Goal: Task Accomplishment & Management: Complete application form

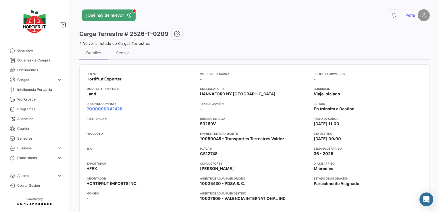
click at [81, 44] on icon at bounding box center [81, 43] width 4 height 4
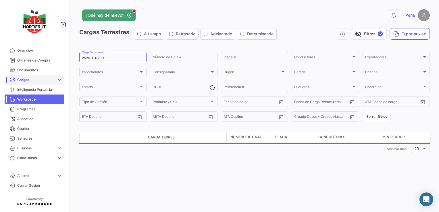
click at [27, 79] on span "Cargas" at bounding box center [35, 79] width 37 height 5
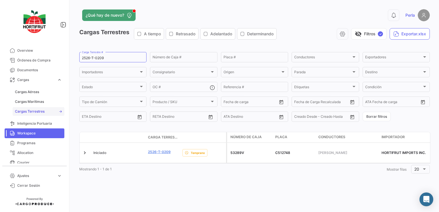
click at [33, 113] on span "Cargas Terrestres" at bounding box center [30, 111] width 30 height 5
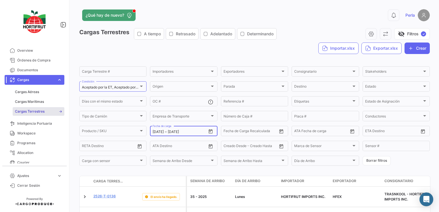
click at [194, 132] on input "[DATE]" at bounding box center [181, 132] width 26 height 4
click at [209, 132] on icon "Open calendar" at bounding box center [211, 131] width 4 height 4
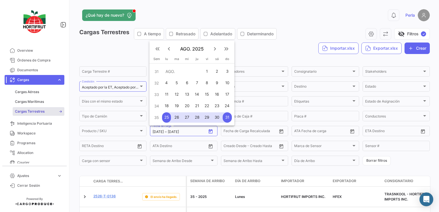
click at [213, 49] on mat-icon "keyboard_arrow_right" at bounding box center [215, 48] width 7 height 7
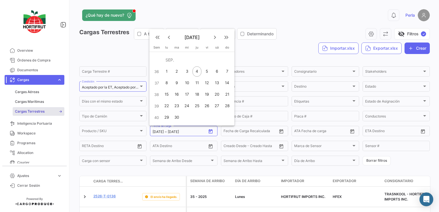
click at [166, 75] on div "1" at bounding box center [166, 71] width 9 height 10
type input "[DATE]"
click at [191, 72] on div "3" at bounding box center [187, 71] width 9 height 10
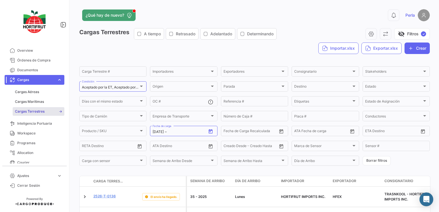
type input "[DATE]"
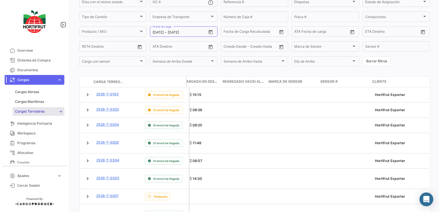
scroll to position [98, 0]
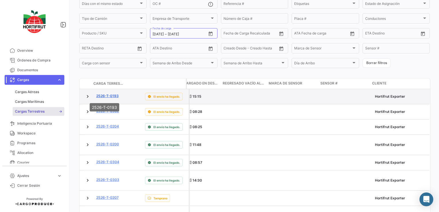
click at [108, 97] on link "2526-T-0193" at bounding box center [107, 95] width 22 height 5
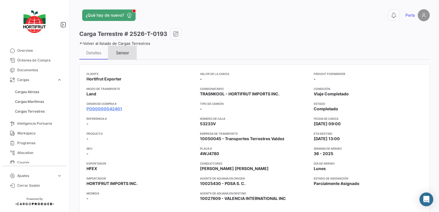
click at [127, 52] on div "Sensor" at bounding box center [122, 52] width 13 height 5
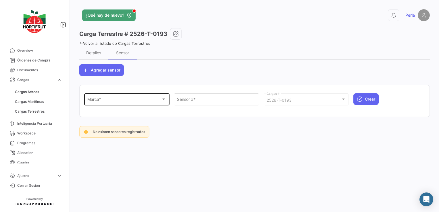
click at [112, 103] on div "Marca * Marca *" at bounding box center [126, 98] width 79 height 13
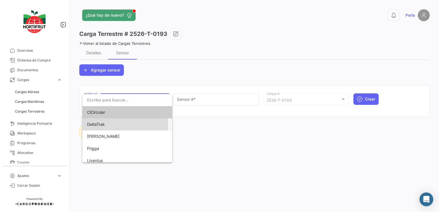
click at [104, 125] on span "DeltaTrak" at bounding box center [96, 124] width 18 height 5
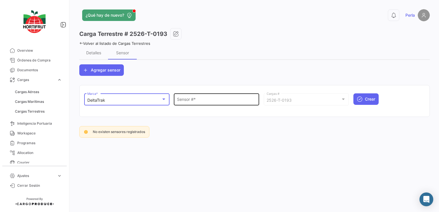
click at [187, 100] on input "Sensor # *" at bounding box center [216, 100] width 79 height 5
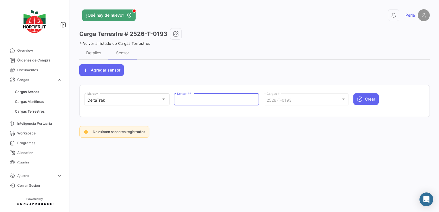
paste input "68801336"
type input "68801336"
click at [366, 97] on span "Crear" at bounding box center [370, 99] width 10 height 6
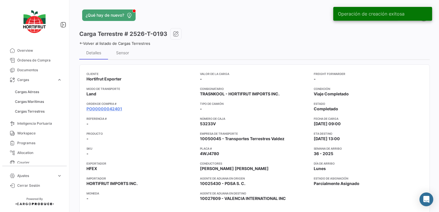
click at [81, 44] on icon at bounding box center [81, 43] width 4 height 4
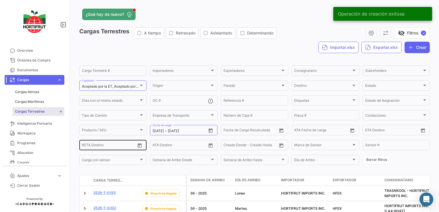
scroll to position [145, 0]
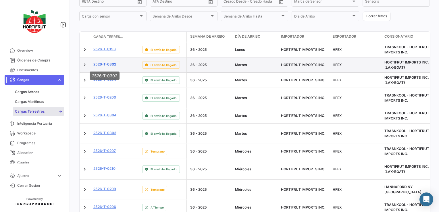
click at [107, 66] on link "2526-T-0302" at bounding box center [104, 64] width 23 height 5
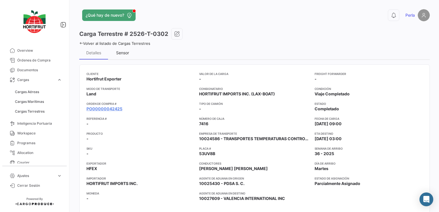
click at [121, 52] on div "Sensor" at bounding box center [122, 52] width 13 height 5
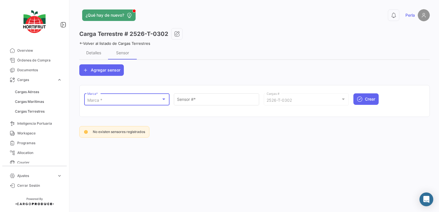
click at [105, 99] on div "Marca *" at bounding box center [124, 100] width 74 height 5
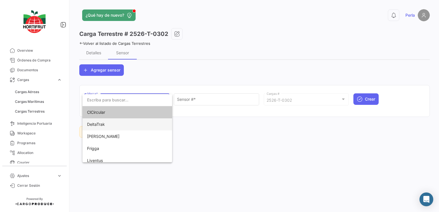
click at [99, 128] on span "DeltaTrak" at bounding box center [127, 124] width 81 height 12
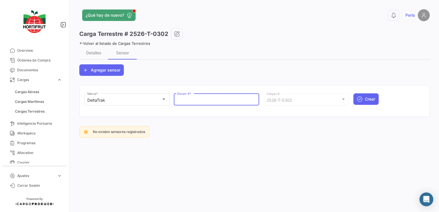
click at [205, 102] on input "Sensor # *" at bounding box center [216, 100] width 79 height 5
paste input "68801335"
type input "68801335"
click at [374, 99] on span "Crear" at bounding box center [370, 99] width 10 height 6
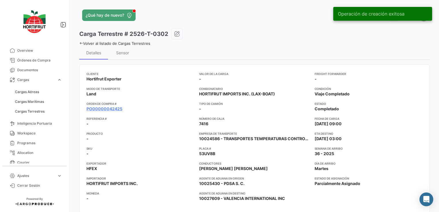
click at [80, 43] on icon at bounding box center [81, 43] width 4 height 4
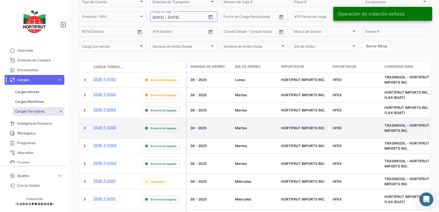
scroll to position [115, 0]
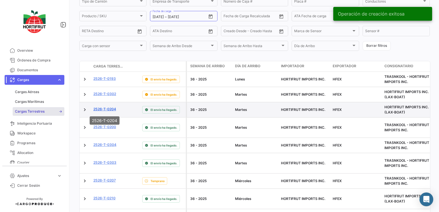
click at [106, 110] on link "2526-T-0204" at bounding box center [104, 109] width 23 height 5
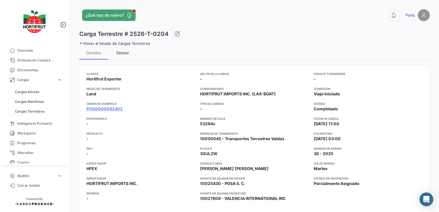
click at [119, 54] on div "Sensor" at bounding box center [122, 52] width 13 height 5
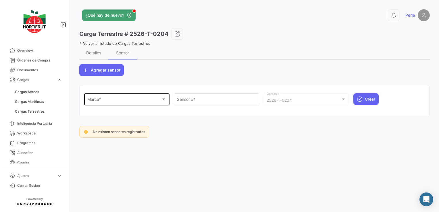
click at [105, 103] on div "Marca * Marca *" at bounding box center [126, 98] width 79 height 13
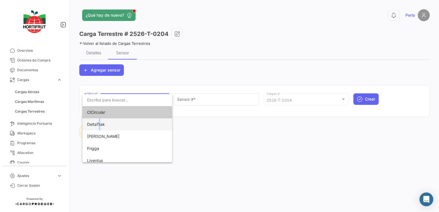
click at [100, 127] on span "DeltaTrak" at bounding box center [96, 124] width 18 height 5
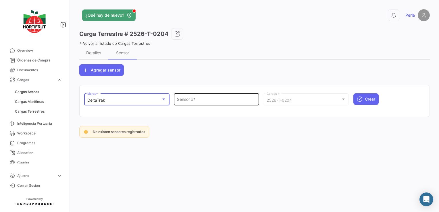
drag, startPoint x: 100, startPoint y: 127, endPoint x: 194, endPoint y: 99, distance: 97.8
click at [194, 99] on input "Sensor # *" at bounding box center [216, 100] width 79 height 5
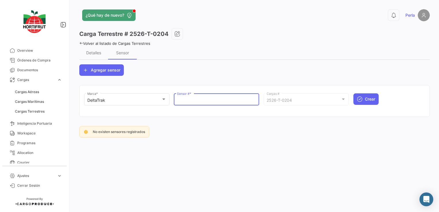
paste input "68801119"
type input "68801119"
click at [365, 96] on button "Crear" at bounding box center [366, 99] width 25 height 12
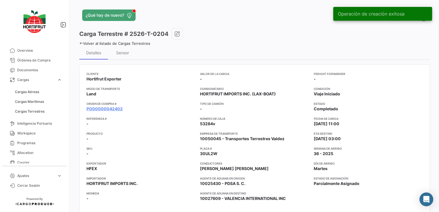
click at [81, 43] on icon at bounding box center [81, 43] width 4 height 4
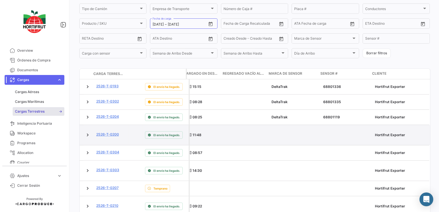
scroll to position [115, 0]
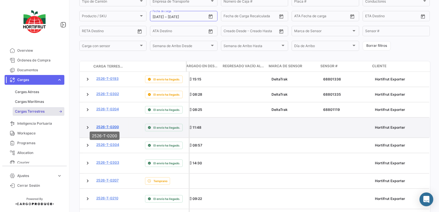
click at [110, 125] on link "2526-T-0200" at bounding box center [107, 127] width 23 height 5
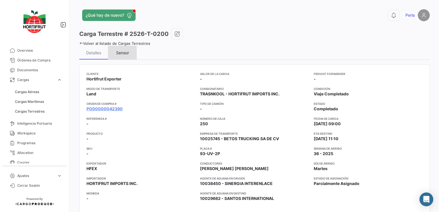
click at [122, 53] on div "Sensor" at bounding box center [122, 52] width 13 height 5
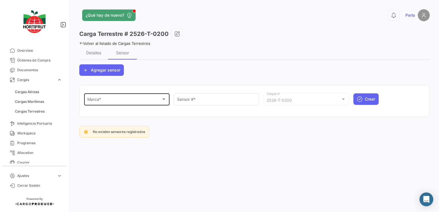
click at [104, 101] on div "Marca *" at bounding box center [124, 100] width 74 height 5
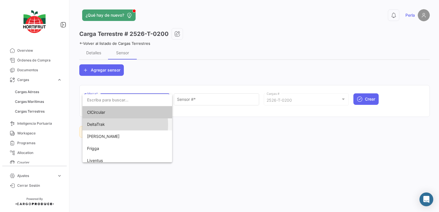
click at [100, 125] on span "DeltaTrak" at bounding box center [96, 124] width 18 height 5
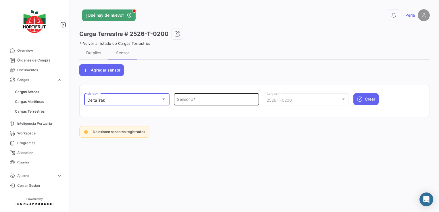
click at [193, 105] on div "Sensor # *" at bounding box center [216, 98] width 79 height 13
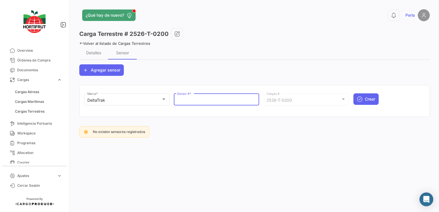
paste input "68700075"
type input "68700075"
click at [372, 101] on span "Crear" at bounding box center [370, 99] width 10 height 6
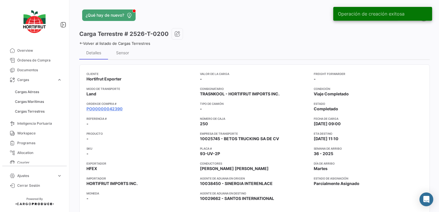
click at [80, 43] on icon at bounding box center [81, 43] width 4 height 4
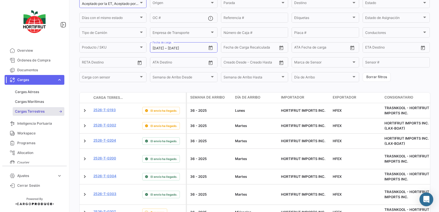
scroll to position [173, 0]
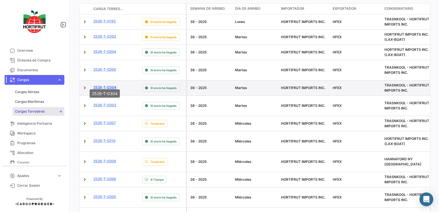
click at [112, 85] on link "2526-T-0304" at bounding box center [104, 87] width 23 height 5
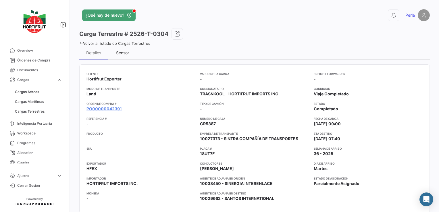
click at [124, 55] on div "Sensor" at bounding box center [122, 52] width 13 height 5
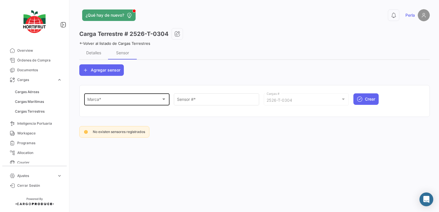
click at [88, 104] on div "Marca * Marca *" at bounding box center [126, 98] width 79 height 13
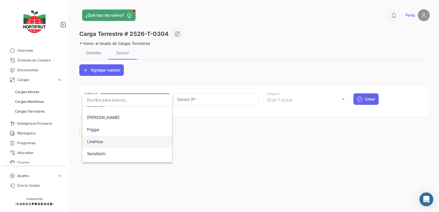
scroll to position [28, 0]
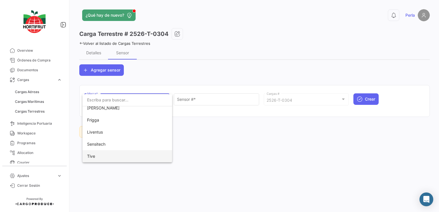
click at [96, 159] on span "Tive" at bounding box center [127, 156] width 81 height 12
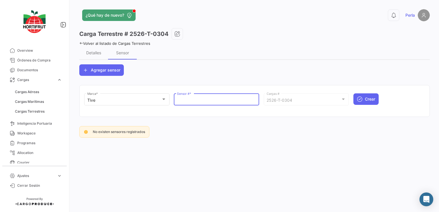
click at [180, 99] on input "Sensor # *" at bounding box center [216, 100] width 79 height 5
paste input "Q31574"
type input "Q31574"
click at [370, 99] on span "Crear" at bounding box center [370, 99] width 10 height 6
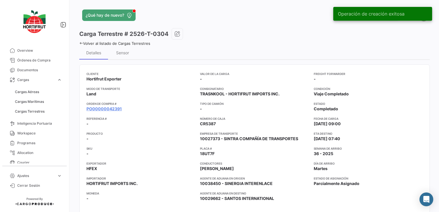
click at [81, 42] on icon at bounding box center [81, 43] width 4 height 4
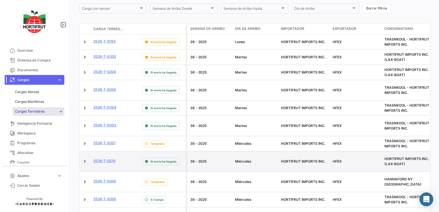
scroll to position [173, 0]
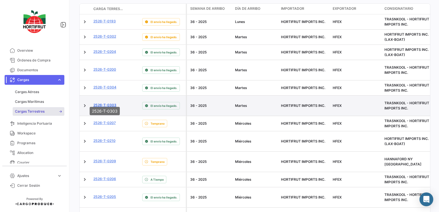
click at [108, 103] on link "2526-T-0303" at bounding box center [104, 105] width 23 height 5
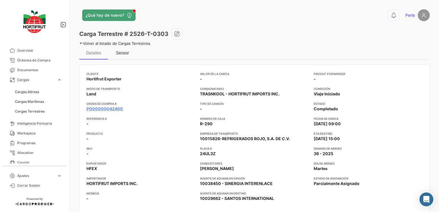
click at [120, 51] on div "Sensor" at bounding box center [122, 52] width 13 height 5
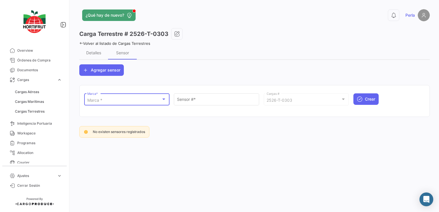
click at [109, 101] on div "Marca *" at bounding box center [124, 100] width 74 height 5
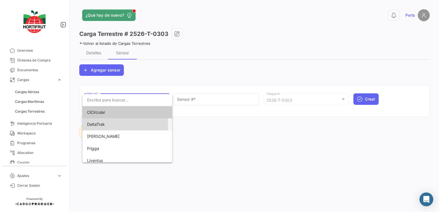
click at [99, 126] on span "DeltaTrak" at bounding box center [96, 124] width 18 height 5
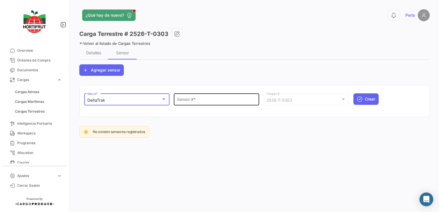
click at [181, 101] on input "Sensor # *" at bounding box center [216, 100] width 79 height 5
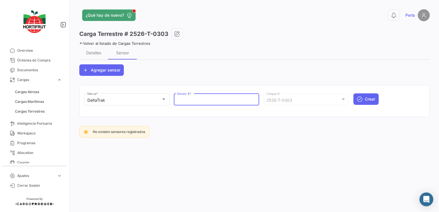
paste input "68800146"
type input "68800146"
click at [360, 99] on icon "submit" at bounding box center [360, 99] width 6 height 6
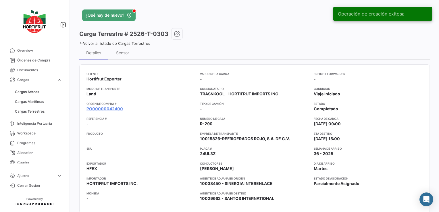
click at [81, 44] on icon at bounding box center [81, 43] width 4 height 4
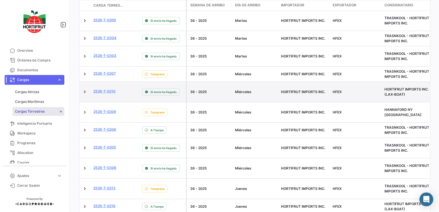
scroll to position [230, 0]
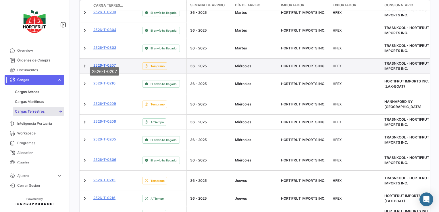
click at [109, 63] on link "2526-T-0207" at bounding box center [104, 65] width 22 height 5
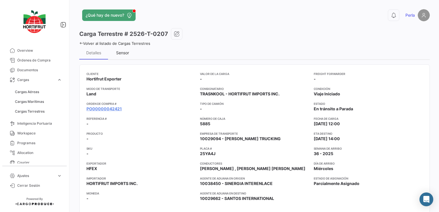
click at [126, 51] on div "Sensor" at bounding box center [122, 52] width 13 height 5
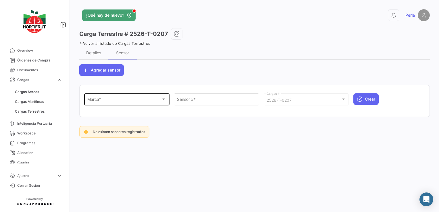
click at [109, 100] on div "Marca *" at bounding box center [124, 100] width 74 height 5
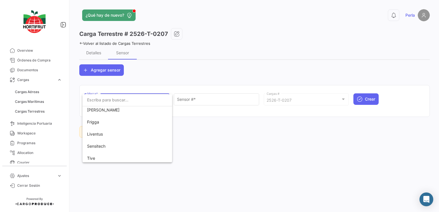
scroll to position [28, 0]
click at [92, 159] on span "Tive" at bounding box center [127, 156] width 81 height 12
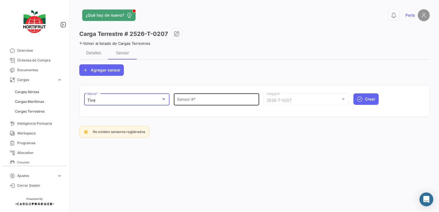
click at [198, 101] on input "Sensor # *" at bounding box center [216, 100] width 79 height 5
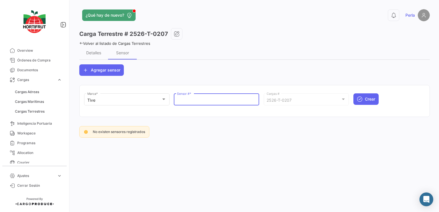
paste input "Q31831"
type input "Q31831"
click at [367, 99] on span "Crear" at bounding box center [370, 99] width 10 height 6
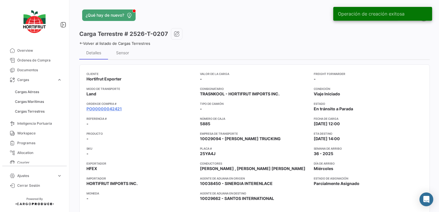
click at [79, 43] on div "¿Qué hay de nuevo? 0 Perla Carga Terrestre # 2526-T-0207 Volver al listado [PER…" at bounding box center [254, 106] width 369 height 212
click at [81, 42] on icon at bounding box center [81, 43] width 4 height 4
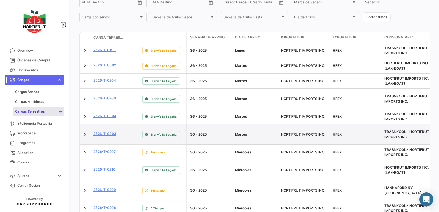
scroll to position [173, 0]
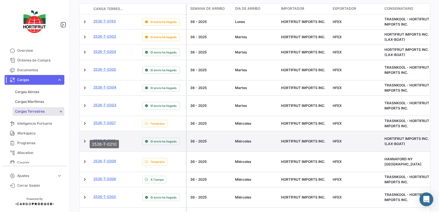
click at [104, 138] on link "2526-T-0210" at bounding box center [104, 140] width 22 height 5
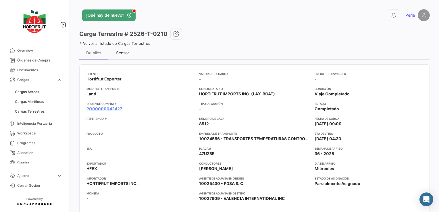
click at [127, 52] on div "Sensor" at bounding box center [122, 52] width 13 height 5
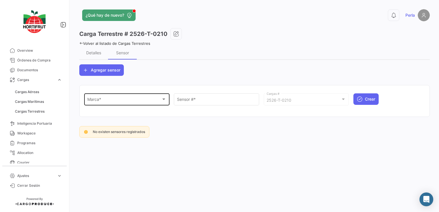
click at [109, 103] on div "Marca * Marca *" at bounding box center [126, 98] width 79 height 13
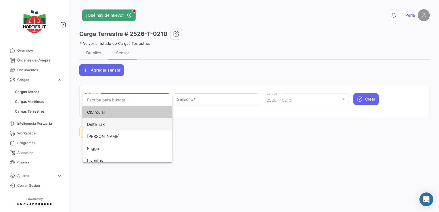
click at [101, 125] on span "DeltaTrak" at bounding box center [96, 124] width 18 height 5
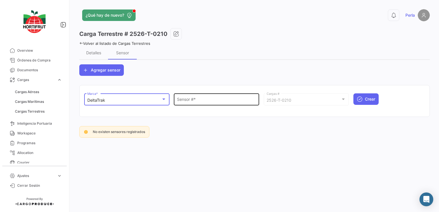
click at [191, 100] on input "Sensor # *" at bounding box center [216, 100] width 79 height 5
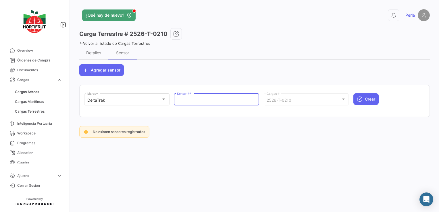
type input "V"
click at [191, 100] on input "V" at bounding box center [216, 100] width 79 height 5
paste input "68801124"
type input "68801124"
click at [360, 98] on icon "submit" at bounding box center [360, 99] width 6 height 6
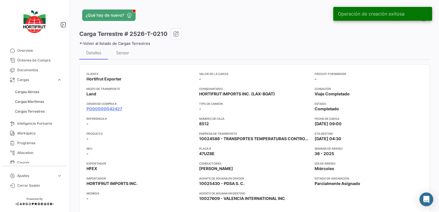
click at [81, 42] on icon at bounding box center [81, 43] width 4 height 4
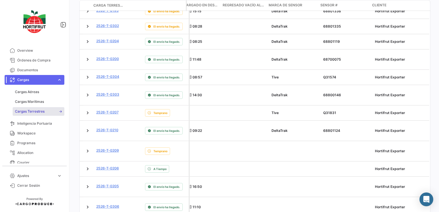
scroll to position [184, 0]
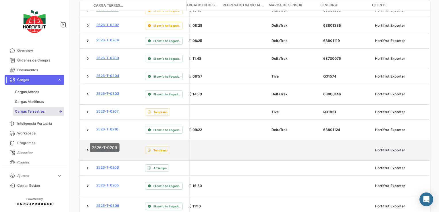
click at [109, 147] on link "2526-T-0209" at bounding box center [107, 149] width 23 height 5
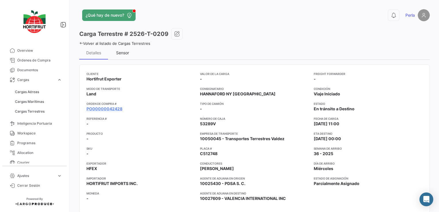
click at [123, 55] on div "Sensor" at bounding box center [122, 52] width 13 height 5
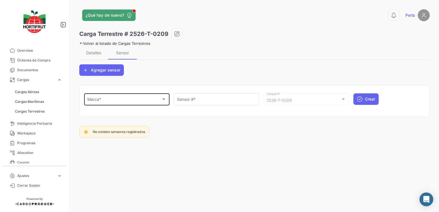
click at [102, 102] on span "Marca *" at bounding box center [124, 100] width 74 height 5
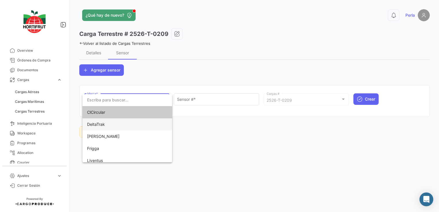
click at [97, 125] on span "DeltaTrak" at bounding box center [96, 124] width 18 height 5
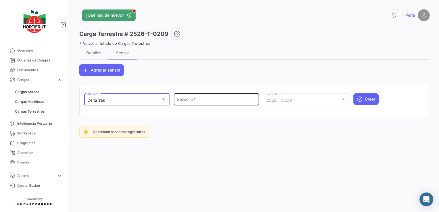
click at [179, 105] on div "Sensor # *" at bounding box center [216, 98] width 79 height 13
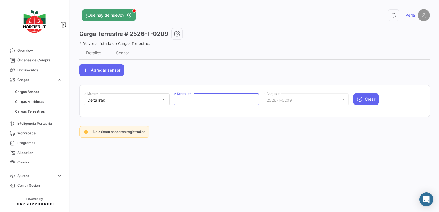
paste input "68801120"
type input "68801120"
click at [361, 100] on icon "submit" at bounding box center [360, 99] width 6 height 6
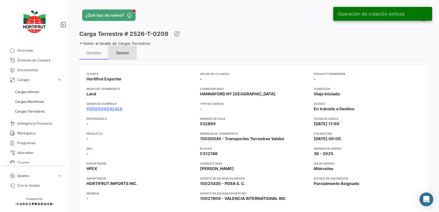
click at [122, 54] on div "Sensor" at bounding box center [122, 52] width 13 height 5
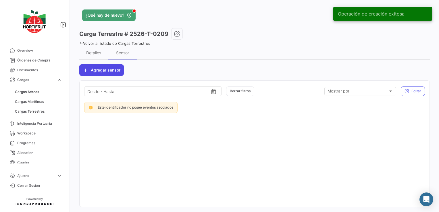
click at [106, 67] on span "Agregar sensor" at bounding box center [106, 70] width 30 height 6
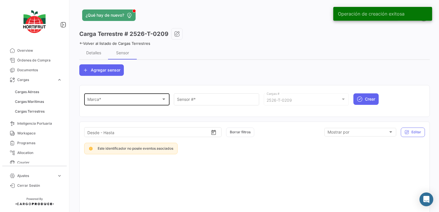
click at [99, 103] on span "Marca *" at bounding box center [124, 100] width 74 height 5
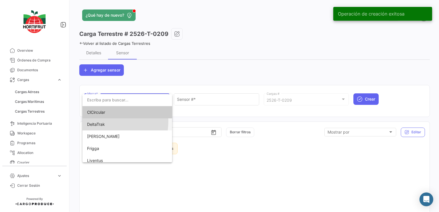
click at [99, 121] on span "DeltaTrak" at bounding box center [127, 124] width 81 height 12
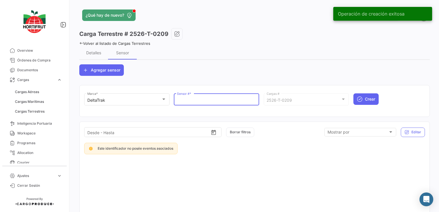
click at [197, 102] on input "Sensor # *" at bounding box center [216, 100] width 79 height 5
paste input "68801118"
type input "68801118"
click at [365, 97] on span "Crear" at bounding box center [370, 99] width 10 height 6
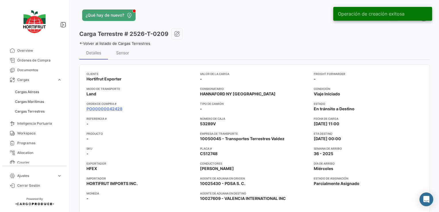
click at [78, 44] on div "¿Qué hay de nuevo? 0 Perla Carga Terrestre # 2526-T-0209 Volver al listado [PER…" at bounding box center [254, 106] width 369 height 212
click at [81, 42] on icon at bounding box center [81, 43] width 4 height 4
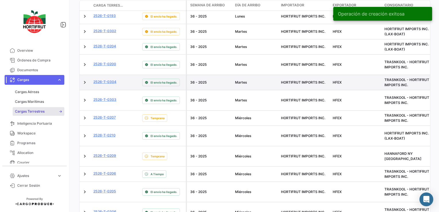
scroll to position [201, 0]
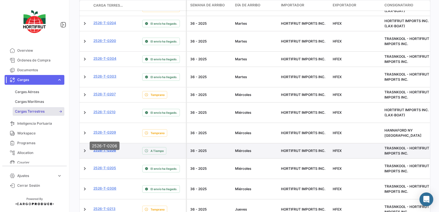
click at [107, 148] on link "2526-T-0206" at bounding box center [104, 150] width 23 height 5
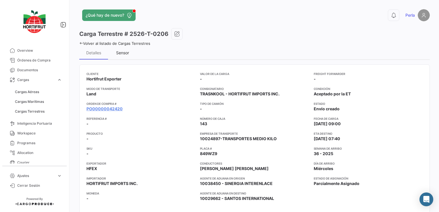
click at [119, 56] on div "Sensor" at bounding box center [122, 53] width 29 height 14
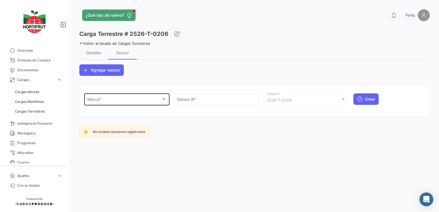
click at [122, 98] on div "Marca *" at bounding box center [124, 100] width 74 height 5
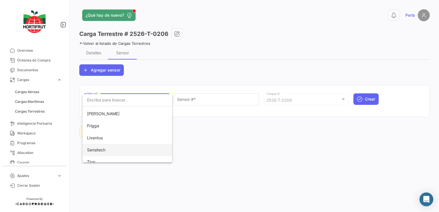
scroll to position [28, 0]
click at [94, 155] on span "Tive" at bounding box center [91, 156] width 8 height 5
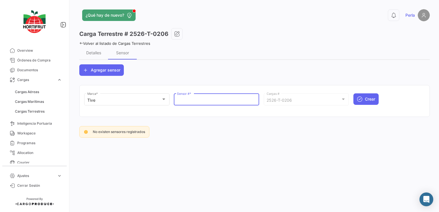
click at [203, 99] on input "Sensor # *" at bounding box center [216, 100] width 79 height 5
paste input "Q31884"
type input "Q31884"
click at [368, 97] on span "Crear" at bounding box center [370, 99] width 10 height 6
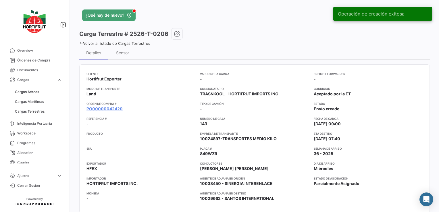
click at [81, 43] on icon at bounding box center [81, 43] width 4 height 4
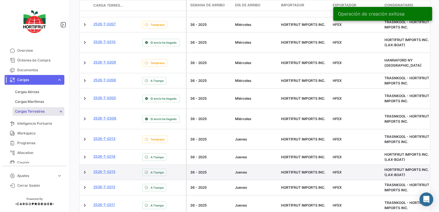
scroll to position [288, 0]
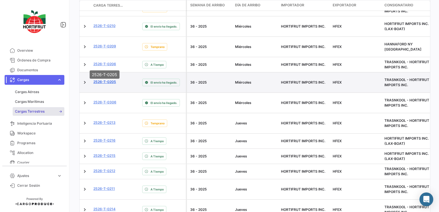
click at [111, 79] on link "2526-T-0205" at bounding box center [104, 81] width 23 height 5
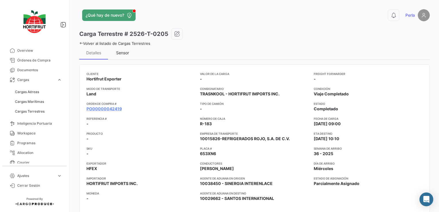
click at [118, 50] on div "Sensor" at bounding box center [122, 52] width 13 height 5
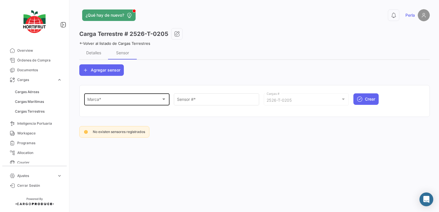
click at [100, 102] on span "Marca *" at bounding box center [124, 100] width 74 height 5
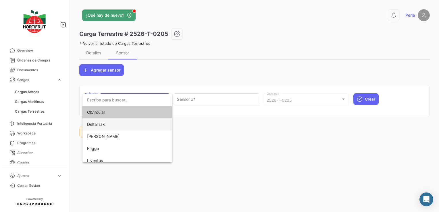
click at [92, 123] on span "DeltaTrak" at bounding box center [96, 124] width 18 height 5
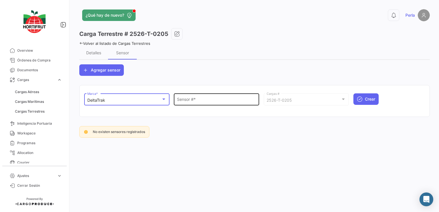
click at [175, 104] on div "Sensor # *" at bounding box center [216, 98] width 85 height 13
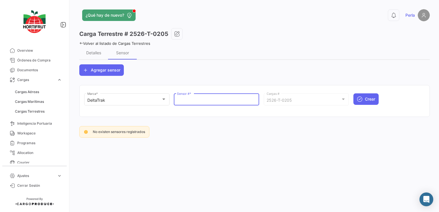
paste input "68700074"
type input "68700074"
click at [372, 97] on span "Crear" at bounding box center [370, 99] width 10 height 6
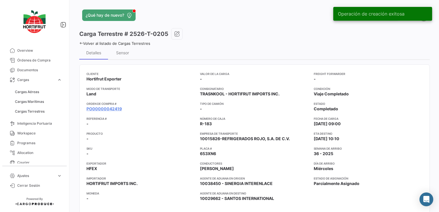
click at [80, 43] on icon at bounding box center [81, 43] width 4 height 4
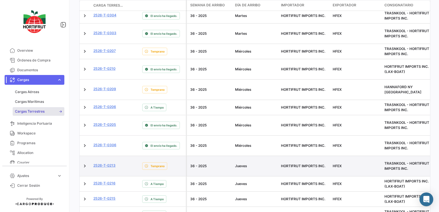
scroll to position [259, 0]
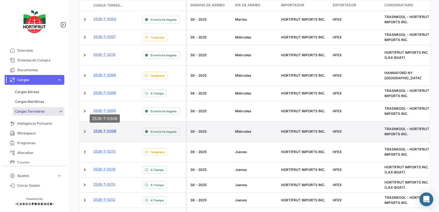
click at [109, 129] on link "2526-T-0306" at bounding box center [104, 131] width 23 height 5
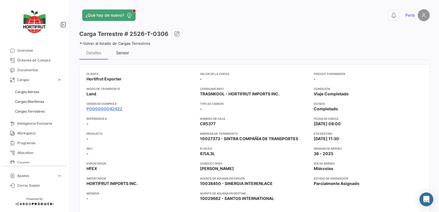
click at [122, 54] on div "Sensor" at bounding box center [122, 52] width 13 height 5
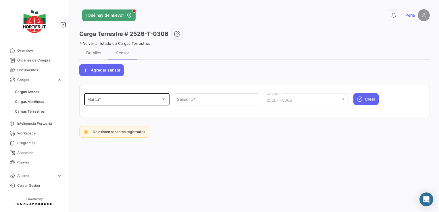
click at [109, 98] on div "Marca *" at bounding box center [124, 100] width 74 height 5
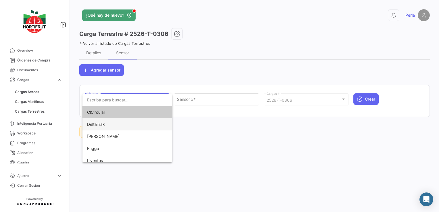
click at [104, 121] on span "DeltaTrak" at bounding box center [127, 124] width 81 height 12
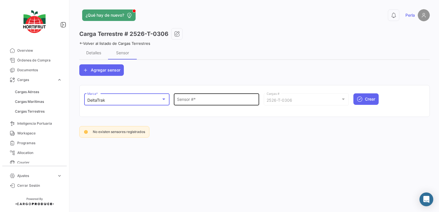
click at [182, 102] on input "Sensor # *" at bounding box center [216, 100] width 79 height 5
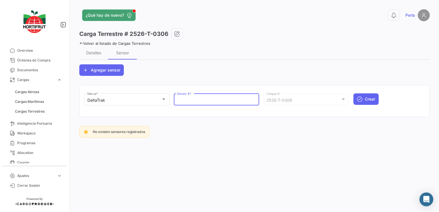
paste input "68801171"
type input "68801171"
click at [371, 101] on span "Crear" at bounding box center [370, 99] width 10 height 6
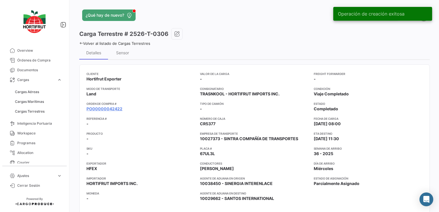
click at [82, 44] on icon at bounding box center [81, 43] width 4 height 4
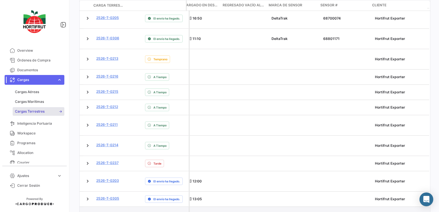
scroll to position [328, 0]
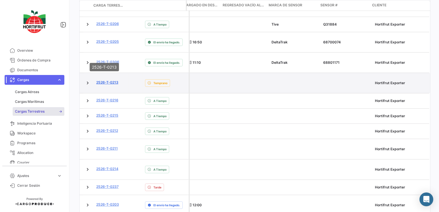
click at [105, 80] on link "2526-T-0213" at bounding box center [107, 82] width 22 height 5
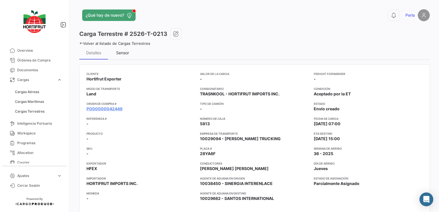
click at [126, 52] on div "Sensor" at bounding box center [122, 52] width 13 height 5
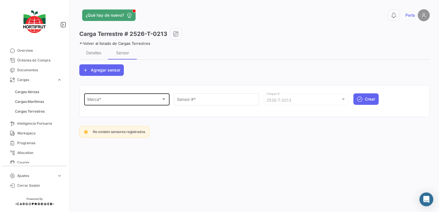
click at [106, 97] on div "Marca * Marca *" at bounding box center [126, 98] width 79 height 13
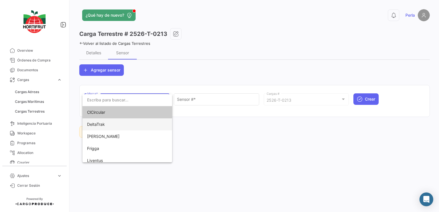
click at [98, 123] on span "DeltaTrak" at bounding box center [96, 124] width 18 height 5
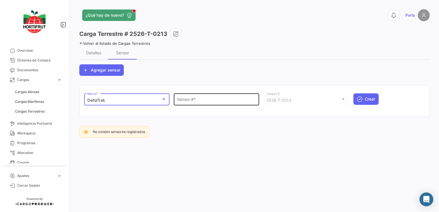
click at [185, 101] on input "Sensor # *" at bounding box center [216, 100] width 79 height 5
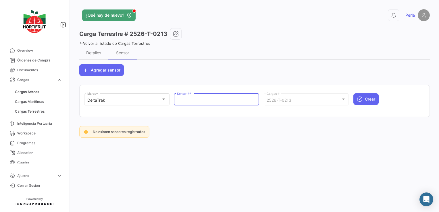
paste input "68801355"
type input "68801355"
click at [365, 101] on button "Crear" at bounding box center [366, 99] width 25 height 12
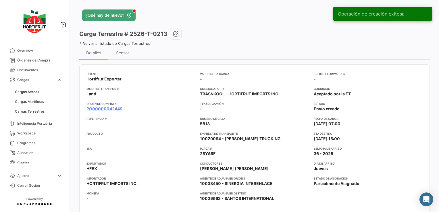
click at [80, 43] on icon at bounding box center [81, 43] width 4 height 4
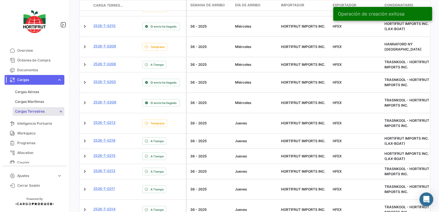
scroll to position [357, 0]
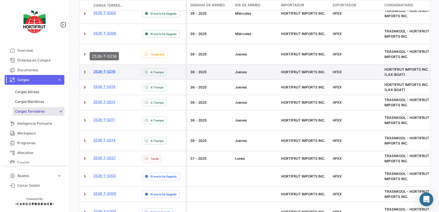
click at [111, 69] on link "2526-T-0216" at bounding box center [104, 71] width 22 height 5
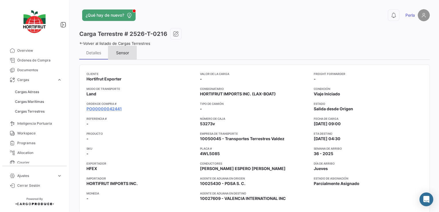
click at [124, 49] on div "Sensor" at bounding box center [122, 53] width 29 height 14
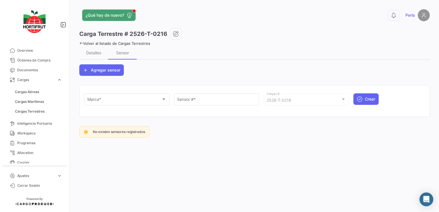
click at [102, 105] on div "Marca * Marca *" at bounding box center [126, 102] width 85 height 18
click at [99, 101] on span "Marca *" at bounding box center [124, 100] width 74 height 5
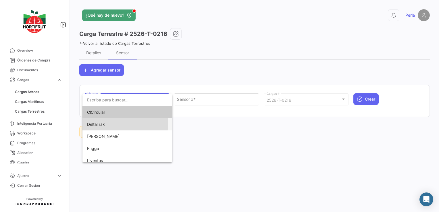
click at [101, 123] on span "DeltaTrak" at bounding box center [96, 124] width 18 height 5
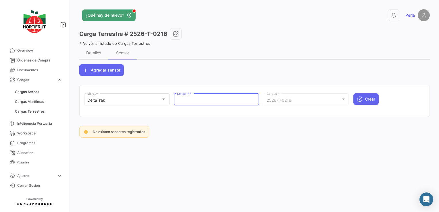
click at [199, 102] on input "Sensor # *" at bounding box center [216, 100] width 79 height 5
paste input "68801123"
type input "68801123"
click at [364, 97] on button "Crear" at bounding box center [366, 99] width 25 height 12
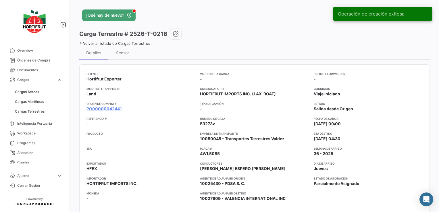
click at [83, 43] on icon at bounding box center [81, 43] width 4 height 4
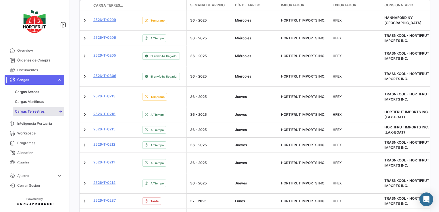
scroll to position [316, 0]
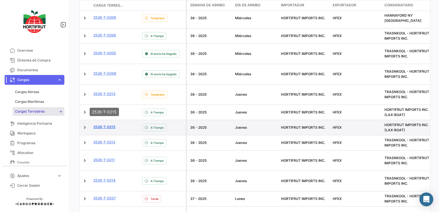
click at [113, 125] on link "2526-T-0215" at bounding box center [104, 127] width 22 height 5
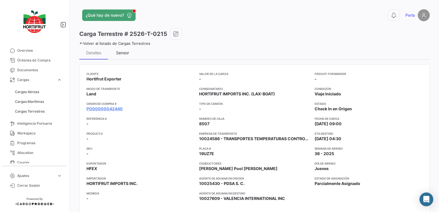
click at [120, 53] on div "Sensor" at bounding box center [122, 52] width 13 height 5
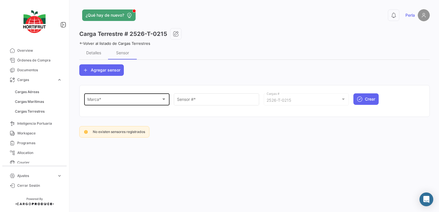
click at [104, 104] on div "Marca * Marca *" at bounding box center [126, 98] width 79 height 13
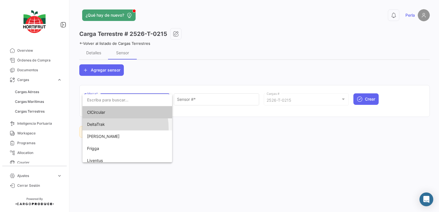
click at [101, 129] on span "DeltaTrak" at bounding box center [127, 124] width 81 height 12
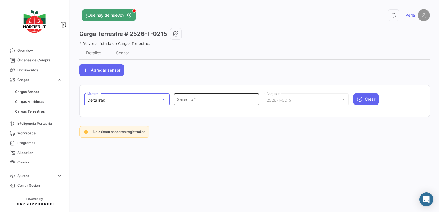
click at [202, 97] on div "Sensor # *" at bounding box center [216, 98] width 79 height 13
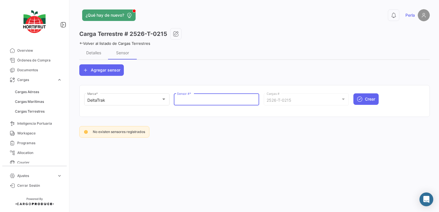
paste input "68801344"
type input "68801344"
click at [371, 97] on span "Crear" at bounding box center [370, 99] width 10 height 6
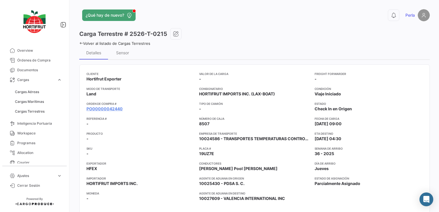
click at [81, 43] on icon at bounding box center [81, 43] width 4 height 4
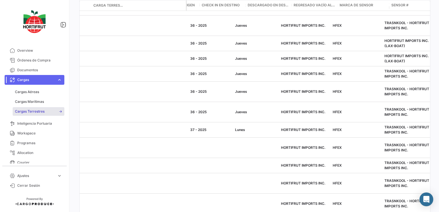
scroll to position [0, 1194]
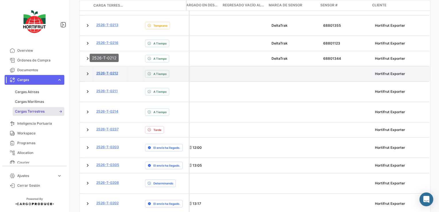
click at [113, 71] on link "2526-T-0212" at bounding box center [107, 73] width 22 height 5
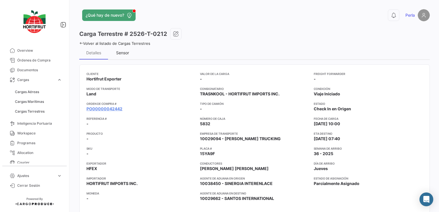
click at [112, 57] on div "Sensor" at bounding box center [122, 53] width 29 height 14
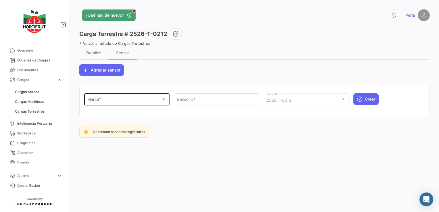
click at [106, 104] on div "Marca * Marca *" at bounding box center [126, 98] width 79 height 13
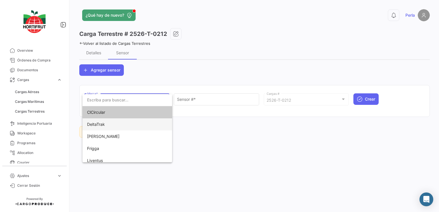
click at [101, 125] on span "DeltaTrak" at bounding box center [96, 124] width 18 height 5
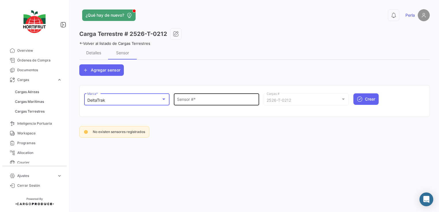
click at [188, 104] on div "Sensor # *" at bounding box center [216, 98] width 79 height 13
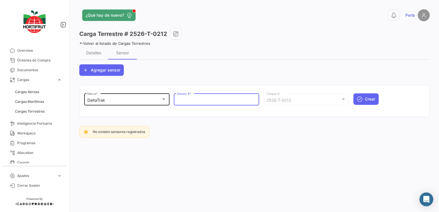
click at [115, 104] on div "DeltaTrak Marca *" at bounding box center [126, 98] width 79 height 13
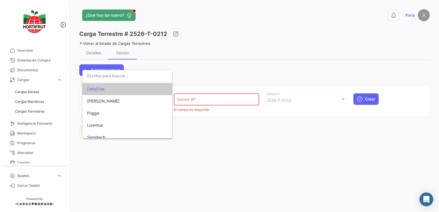
scroll to position [28, 0]
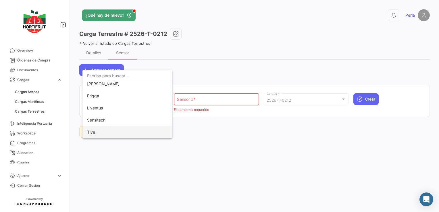
click at [109, 133] on span "Tive" at bounding box center [127, 132] width 81 height 12
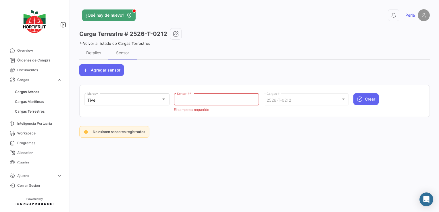
click at [202, 102] on input "Sensor # *" at bounding box center [216, 100] width 79 height 5
paste input "Q31960"
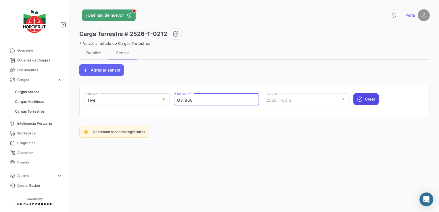
type input "Q31960"
click at [365, 98] on span "Crear" at bounding box center [370, 99] width 10 height 6
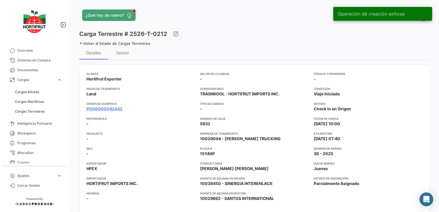
click at [82, 40] on div "Volver al listado de Cargas Terrestres" at bounding box center [254, 43] width 351 height 6
click at [82, 42] on icon at bounding box center [81, 43] width 4 height 4
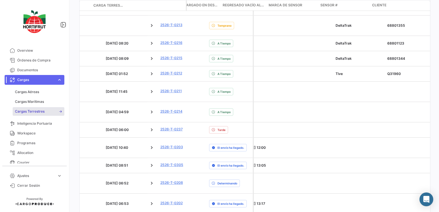
scroll to position [0, 1194]
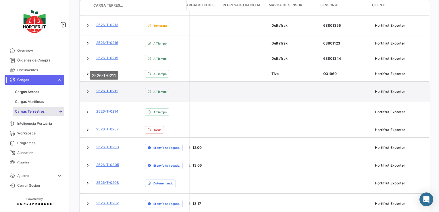
click at [106, 89] on link "2526-T-0211" at bounding box center [107, 91] width 22 height 5
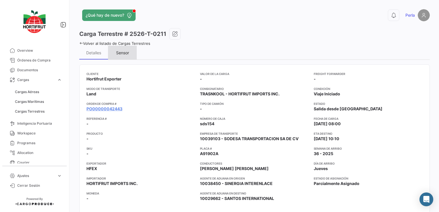
click at [121, 52] on div "Sensor" at bounding box center [122, 52] width 13 height 5
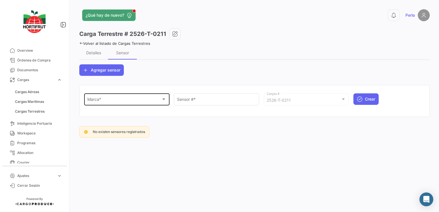
click at [118, 101] on div "Marca *" at bounding box center [124, 100] width 74 height 5
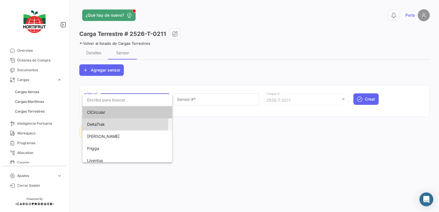
click at [104, 122] on span "DeltaTrak" at bounding box center [96, 124] width 18 height 5
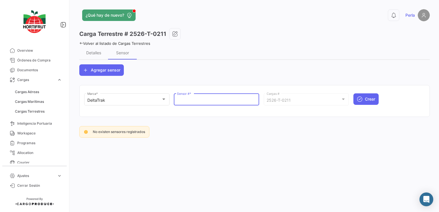
paste input "68800964"
type input "68800964"
click at [366, 100] on span "Crear" at bounding box center [370, 99] width 10 height 6
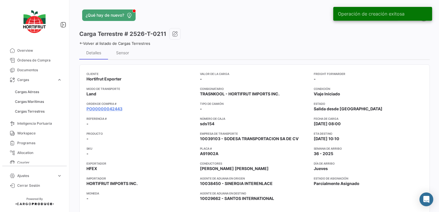
click at [82, 42] on icon at bounding box center [81, 43] width 4 height 4
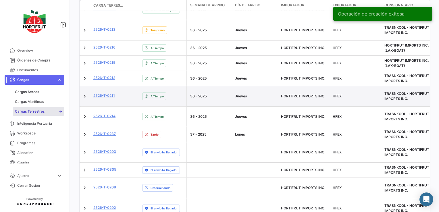
scroll to position [385, 0]
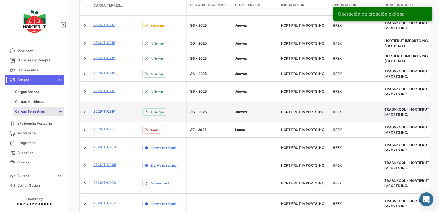
click at [103, 109] on link "2526-T-0214" at bounding box center [104, 111] width 22 height 5
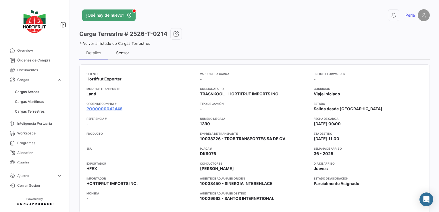
click at [119, 53] on div "Sensor" at bounding box center [122, 52] width 13 height 5
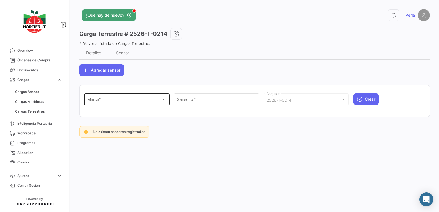
click at [128, 99] on div "Marca *" at bounding box center [124, 100] width 74 height 5
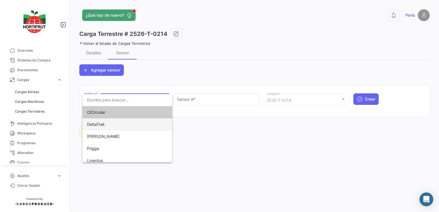
click at [99, 127] on span "DeltaTrak" at bounding box center [127, 124] width 81 height 12
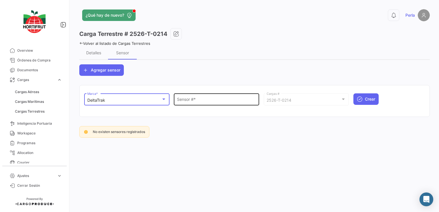
click at [189, 100] on input "Sensor # *" at bounding box center [216, 100] width 79 height 5
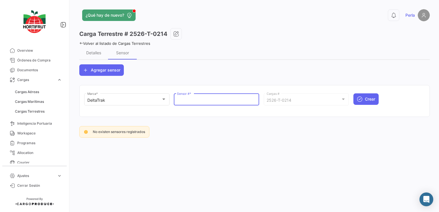
paste input "68801017"
type input "68801017"
click at [367, 95] on button "Crear" at bounding box center [366, 99] width 25 height 12
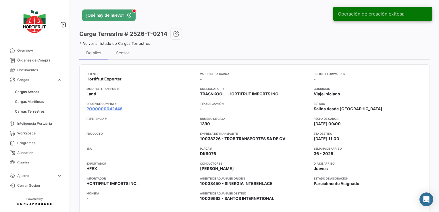
click at [81, 44] on icon at bounding box center [81, 43] width 4 height 4
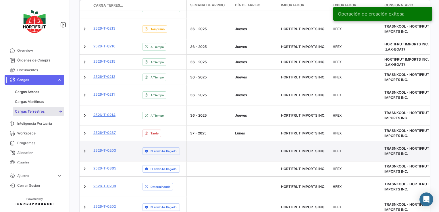
scroll to position [385, 0]
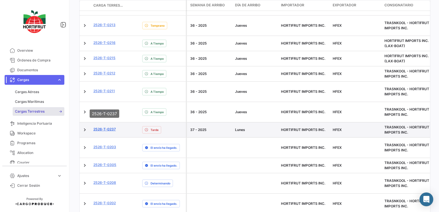
click at [106, 127] on link "2526-T-0237" at bounding box center [104, 129] width 22 height 5
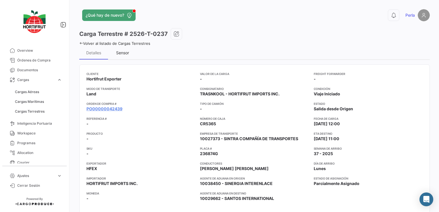
click at [124, 52] on div "Sensor" at bounding box center [122, 52] width 13 height 5
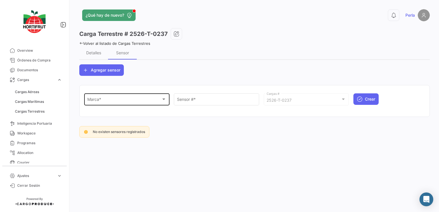
click at [103, 104] on div "Marca * Marca *" at bounding box center [126, 98] width 79 height 13
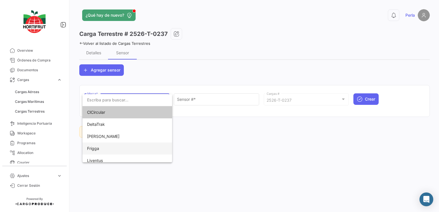
scroll to position [28, 0]
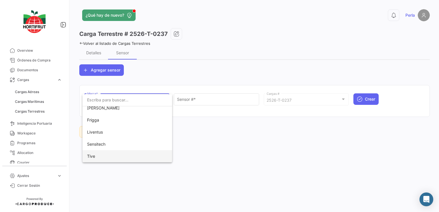
click at [97, 153] on span "Tive" at bounding box center [127, 156] width 81 height 12
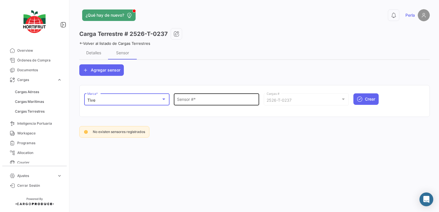
click at [177, 104] on div "Sensor # *" at bounding box center [216, 98] width 79 height 13
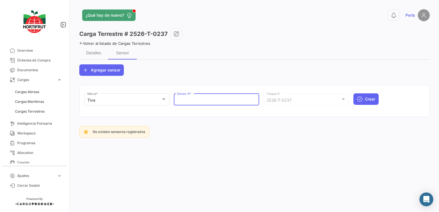
paste input "Q133228"
type input "Q133228"
click at [372, 96] on button "Crear" at bounding box center [366, 99] width 25 height 12
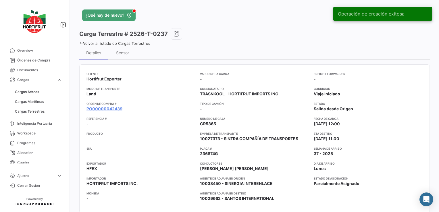
click at [81, 43] on icon at bounding box center [81, 43] width 4 height 4
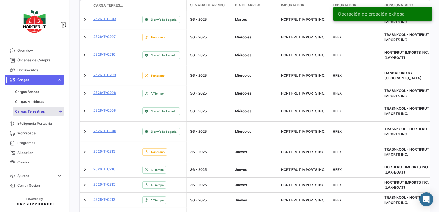
scroll to position [385, 0]
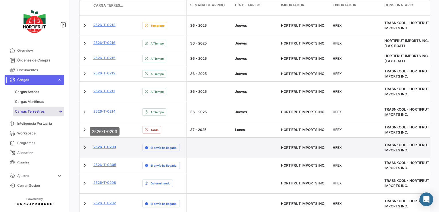
click at [107, 145] on link "2526-T-0203" at bounding box center [104, 147] width 23 height 5
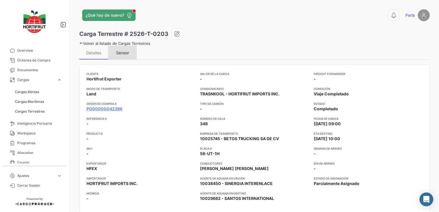
click at [122, 53] on div "Sensor" at bounding box center [122, 52] width 13 height 5
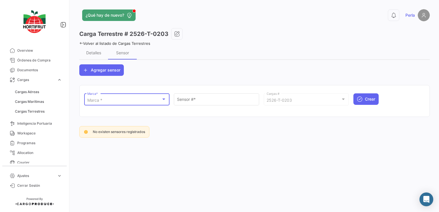
click at [110, 102] on div "Marca *" at bounding box center [124, 100] width 74 height 5
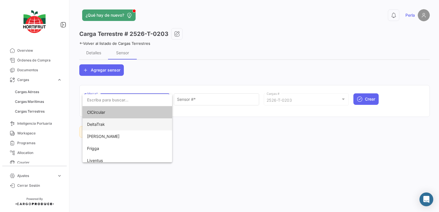
click at [98, 122] on span "DeltaTrak" at bounding box center [96, 124] width 18 height 5
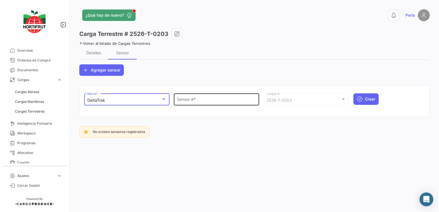
click at [180, 97] on div "Sensor # *" at bounding box center [216, 98] width 79 height 13
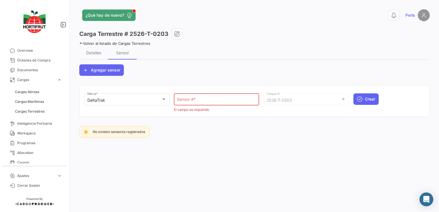
drag, startPoint x: 180, startPoint y: 97, endPoint x: 178, endPoint y: 100, distance: 3.5
click at [178, 100] on input "Sensor # *" at bounding box center [216, 100] width 79 height 5
paste input "68800152"
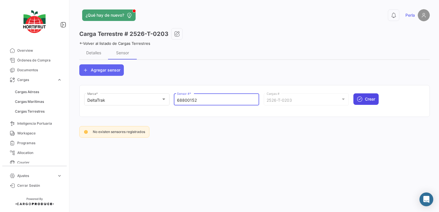
type input "68800152"
click at [363, 99] on button "Crear" at bounding box center [366, 99] width 25 height 12
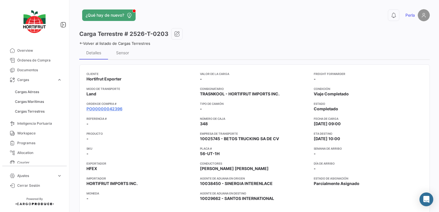
click at [80, 43] on icon at bounding box center [81, 43] width 4 height 4
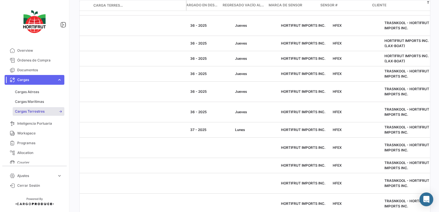
scroll to position [0, 1194]
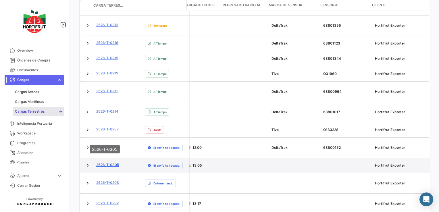
click at [105, 162] on link "2526-T-0305" at bounding box center [107, 164] width 23 height 5
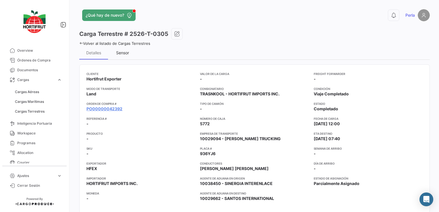
click at [121, 50] on div "Sensor" at bounding box center [122, 52] width 13 height 5
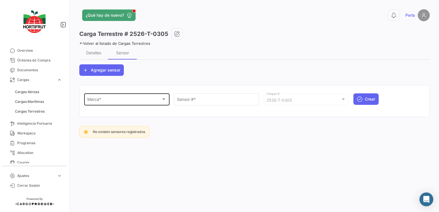
click at [88, 105] on div "Marca * Marca *" at bounding box center [126, 98] width 79 height 13
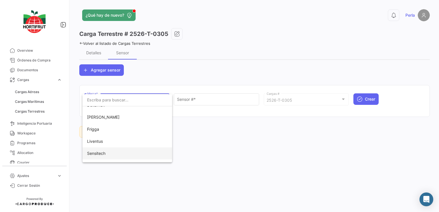
scroll to position [28, 0]
click at [102, 154] on span "Tive" at bounding box center [127, 156] width 81 height 12
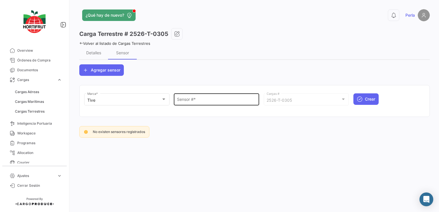
drag, startPoint x: 196, startPoint y: 97, endPoint x: 186, endPoint y: 98, distance: 9.8
click at [186, 98] on div "Sensor # *" at bounding box center [216, 98] width 79 height 13
paste input "Q31661"
type input "Q31661"
click at [364, 99] on button "Crear" at bounding box center [366, 99] width 25 height 12
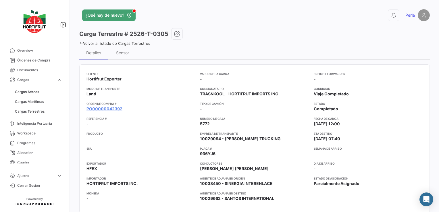
click at [81, 43] on icon at bounding box center [81, 43] width 4 height 4
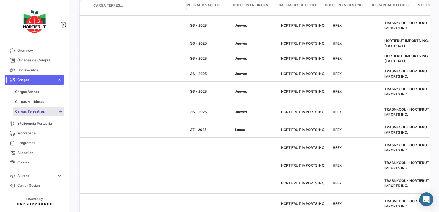
scroll to position [0, 1194]
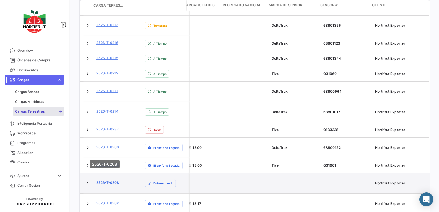
click at [110, 180] on link "2526-T-0208" at bounding box center [107, 182] width 23 height 5
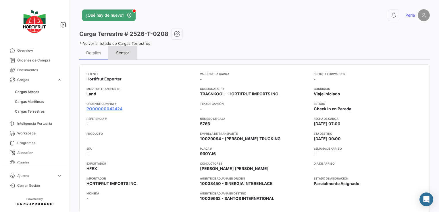
click at [118, 57] on div "Sensor" at bounding box center [122, 53] width 29 height 14
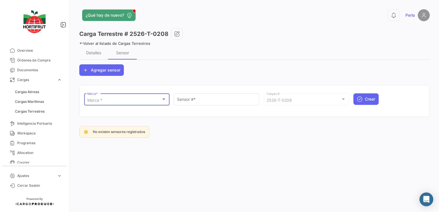
click at [114, 100] on div "Marca *" at bounding box center [124, 100] width 74 height 5
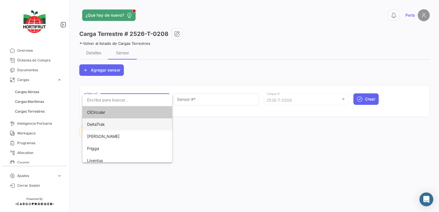
click at [96, 126] on span "DeltaTrak" at bounding box center [96, 124] width 18 height 5
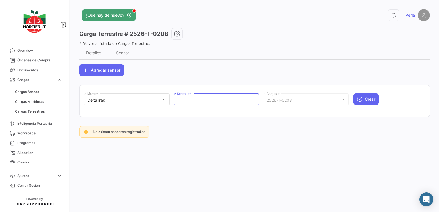
paste input "68801092"
type input "68801092"
click at [370, 99] on span "Crear" at bounding box center [370, 99] width 10 height 6
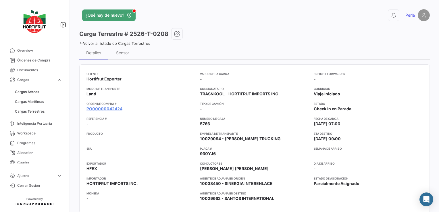
click at [80, 42] on icon at bounding box center [81, 43] width 4 height 4
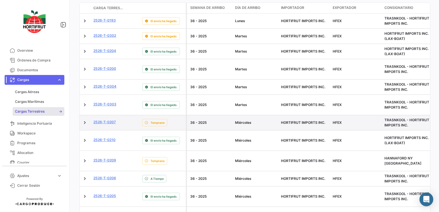
scroll to position [385, 0]
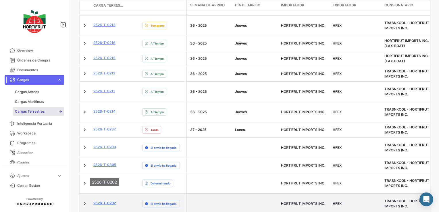
click at [107, 201] on link "2526-T-0202" at bounding box center [104, 203] width 22 height 5
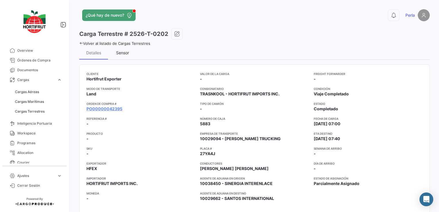
click at [122, 55] on div "Sensor" at bounding box center [122, 53] width 29 height 14
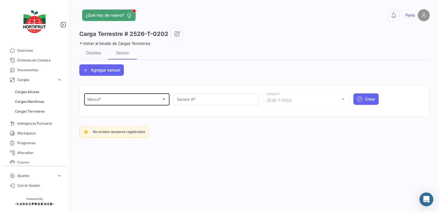
click at [104, 104] on div "Marca * Marca *" at bounding box center [126, 98] width 79 height 13
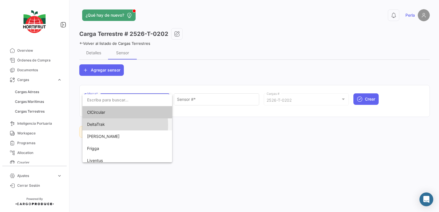
click at [100, 125] on span "DeltaTrak" at bounding box center [96, 124] width 18 height 5
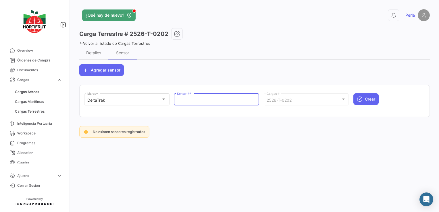
click at [181, 101] on input "Sensor # *" at bounding box center [216, 100] width 79 height 5
paste input "68801091"
type input "68801091"
click at [363, 98] on button "Crear" at bounding box center [366, 99] width 25 height 12
